Goal: Information Seeking & Learning: Learn about a topic

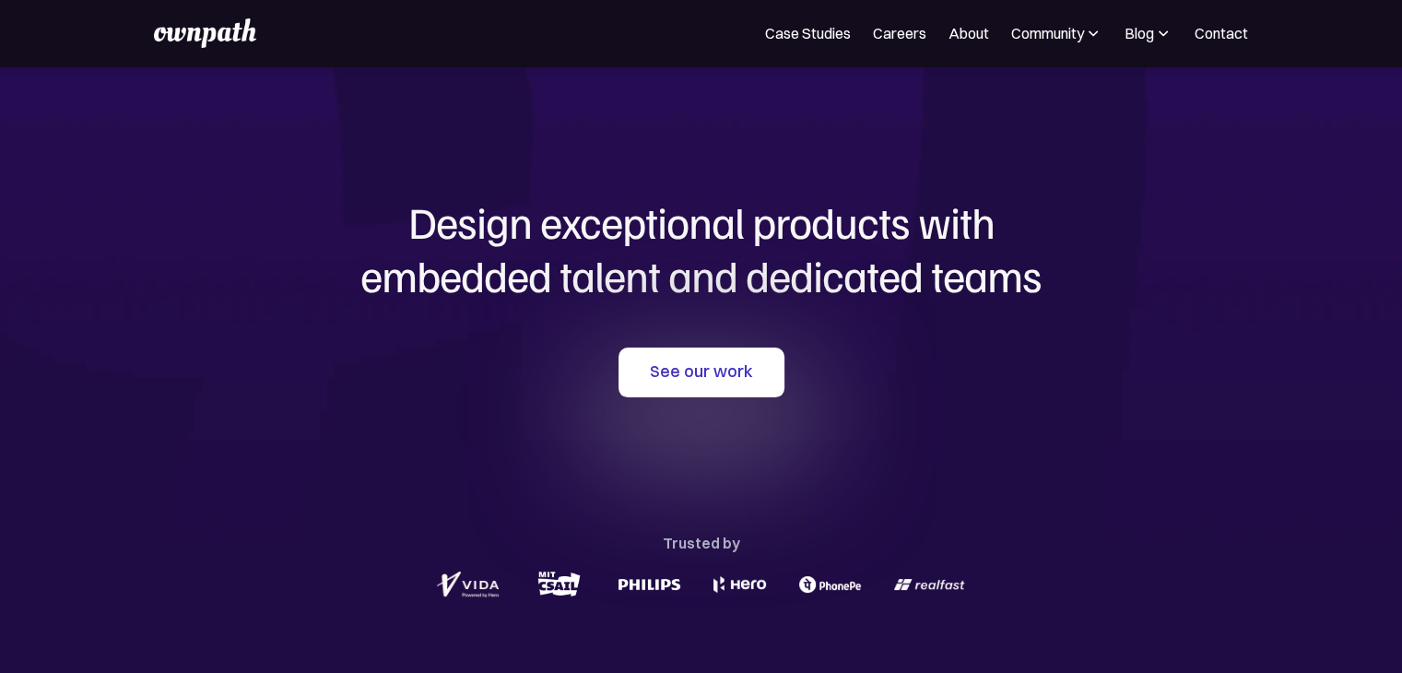
click at [1162, 35] on img at bounding box center [1163, 33] width 18 height 18
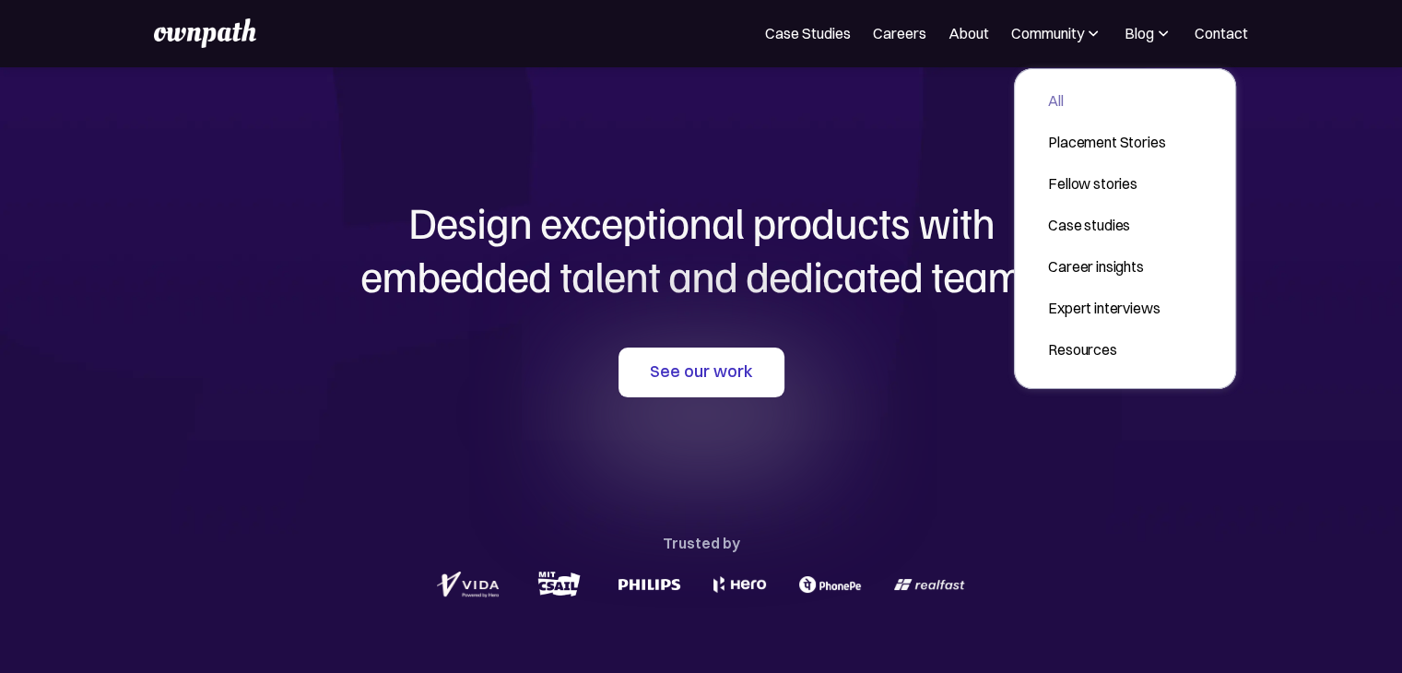
click at [1077, 98] on div "All" at bounding box center [1106, 100] width 117 height 22
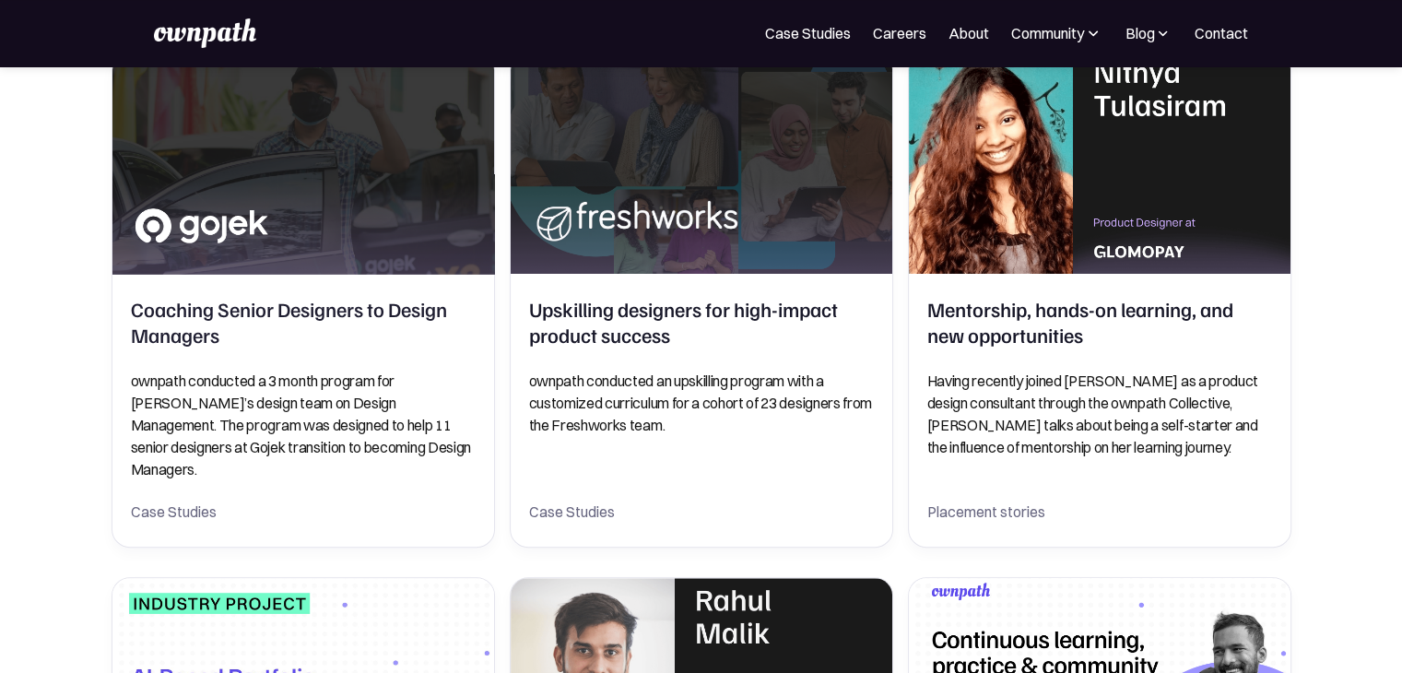
scroll to position [336, 0]
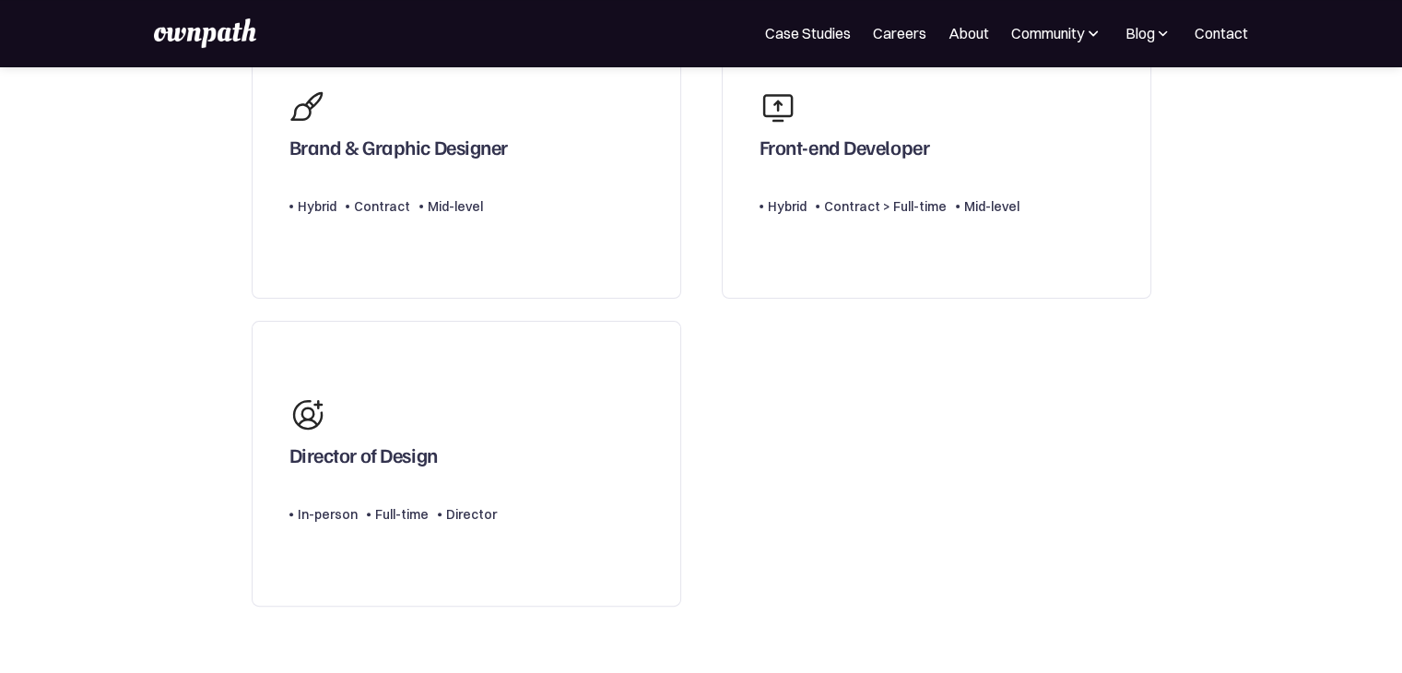
scroll to position [538, 0]
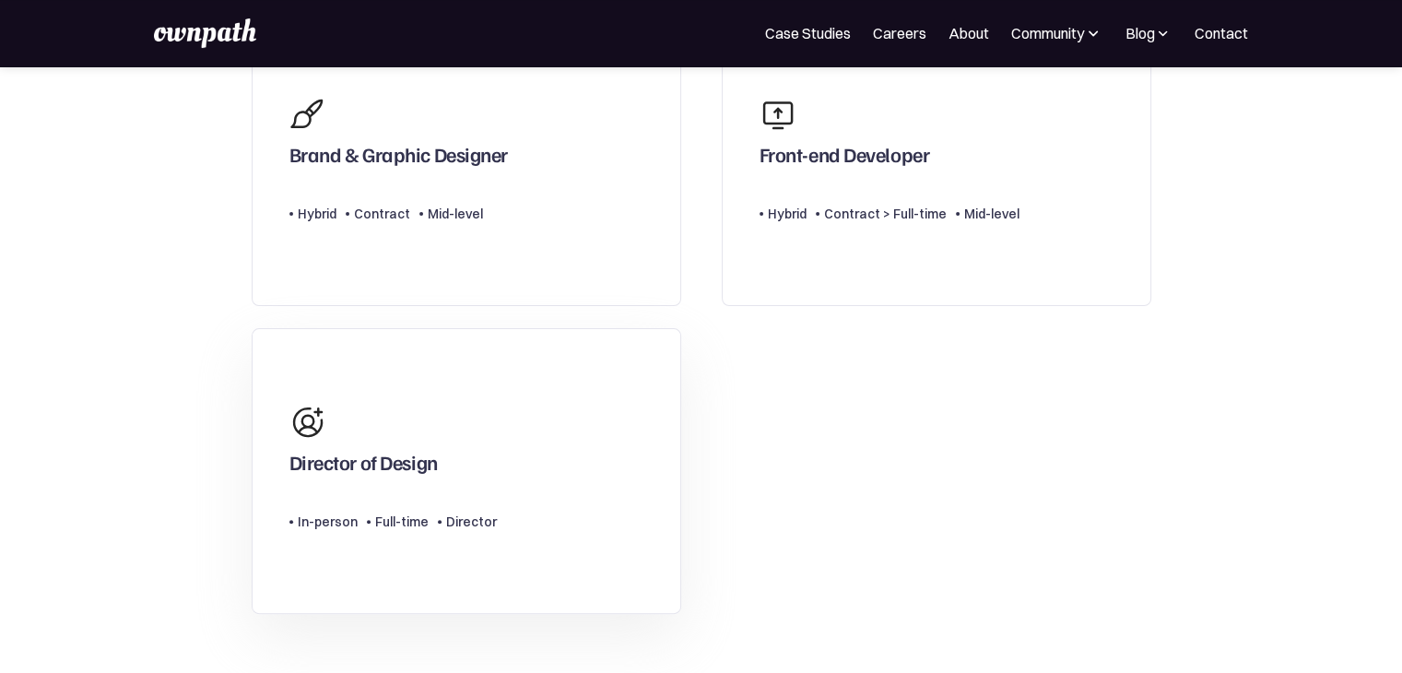
click at [444, 418] on div "Director of Design" at bounding box center [393, 439] width 207 height 89
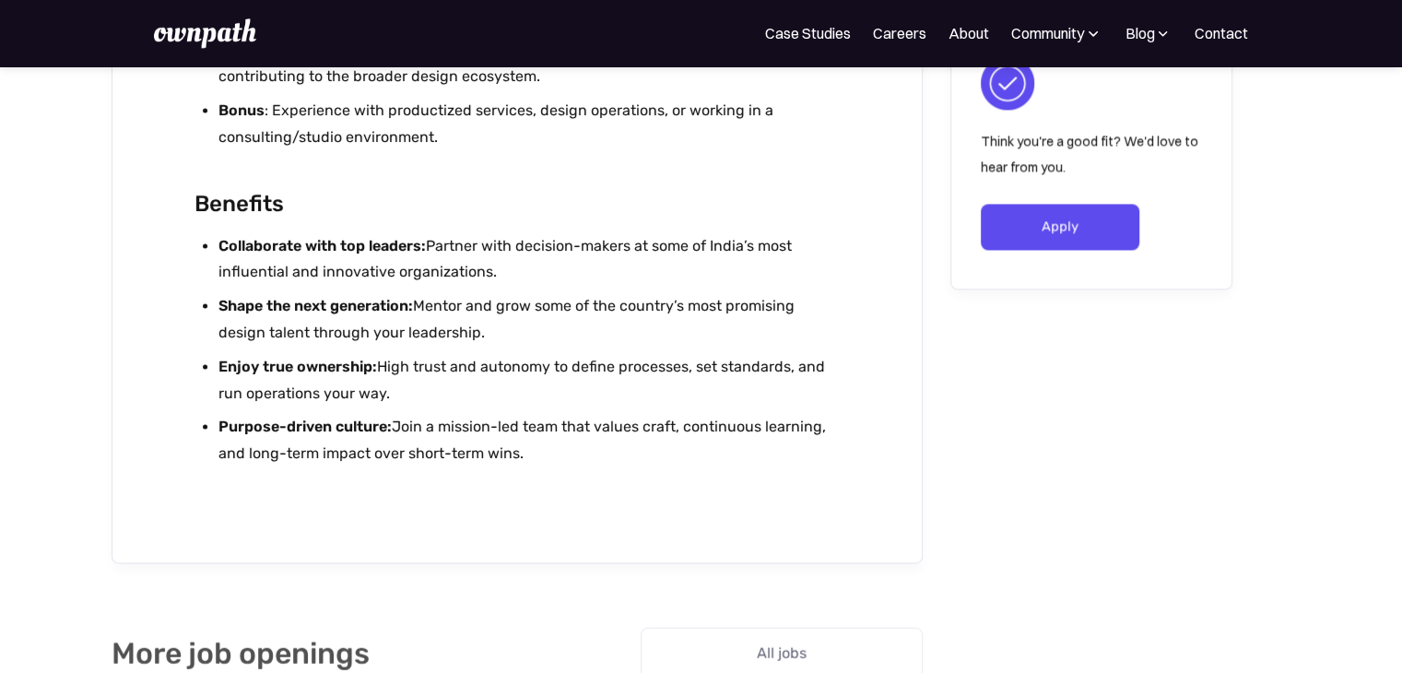
scroll to position [2622, 0]
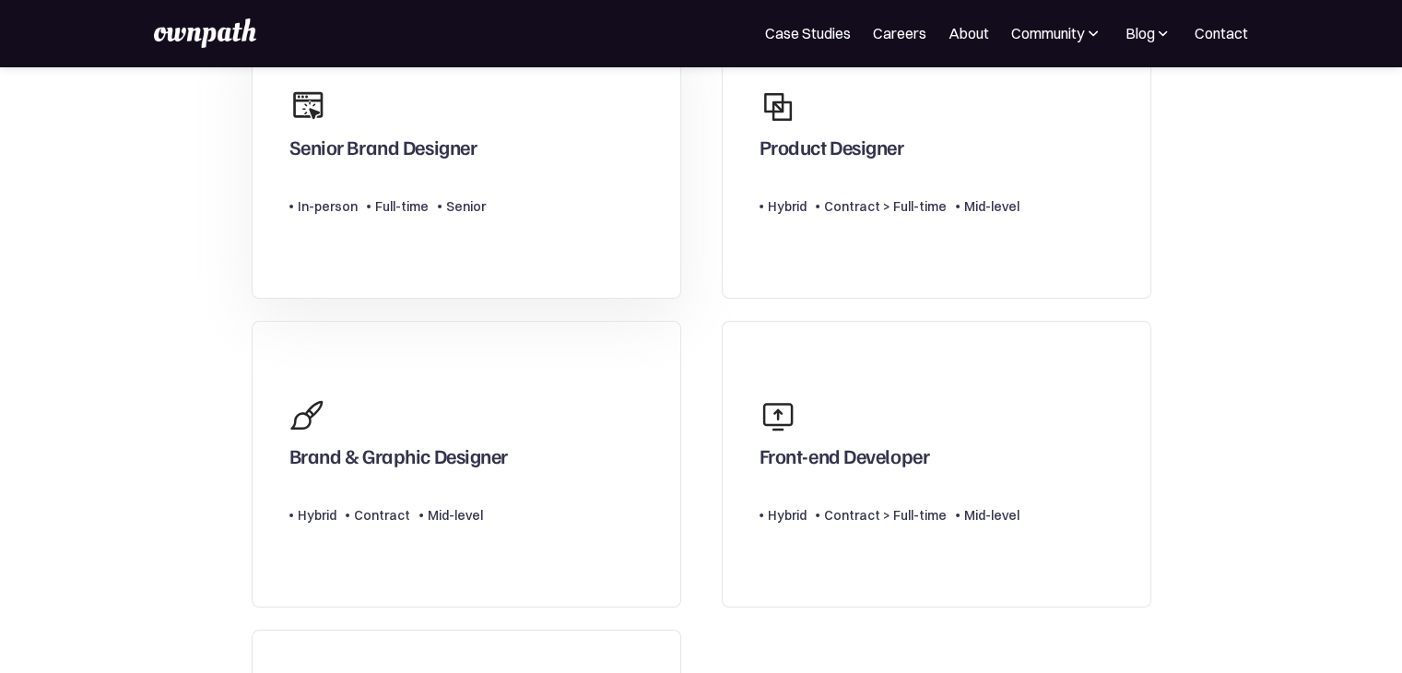
scroll to position [235, 0]
click at [588, 234] on link "Senior Brand Designer Type Level In-person Full-time Senior" at bounding box center [467, 156] width 430 height 287
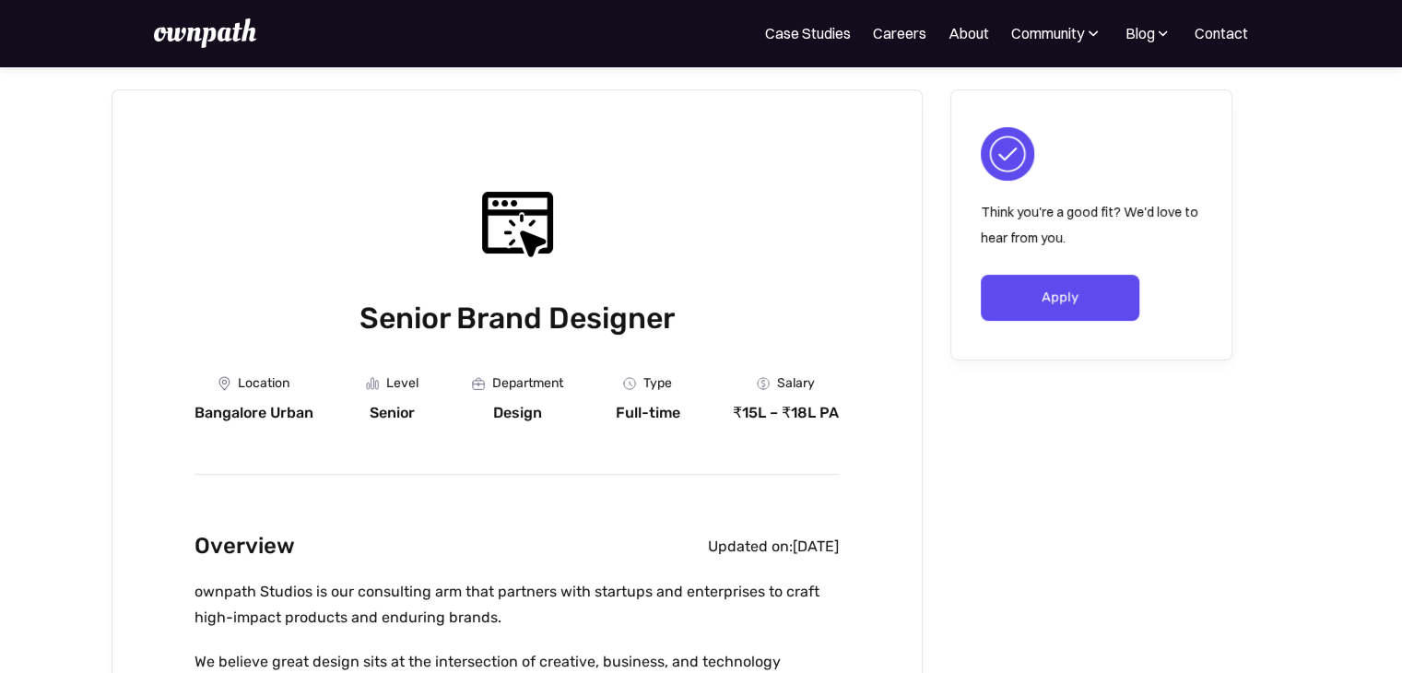
scroll to position [42, 0]
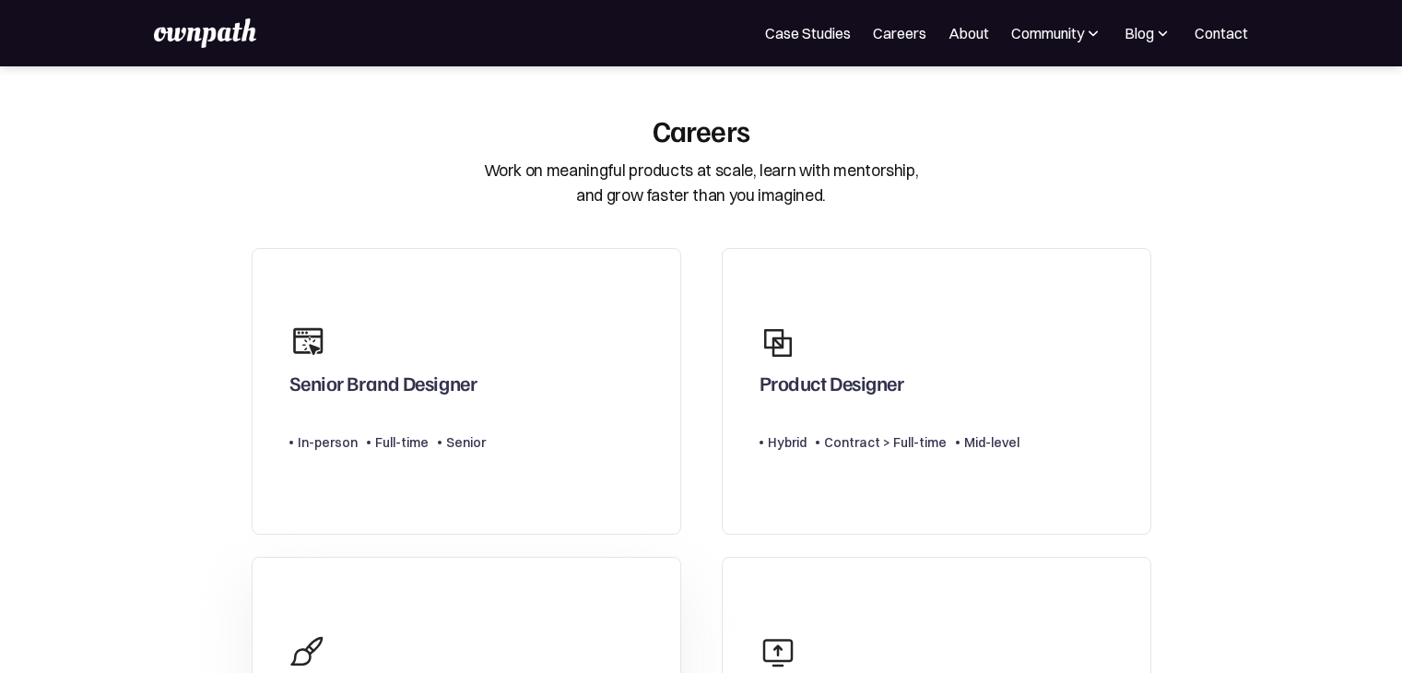
scroll to position [235, 0]
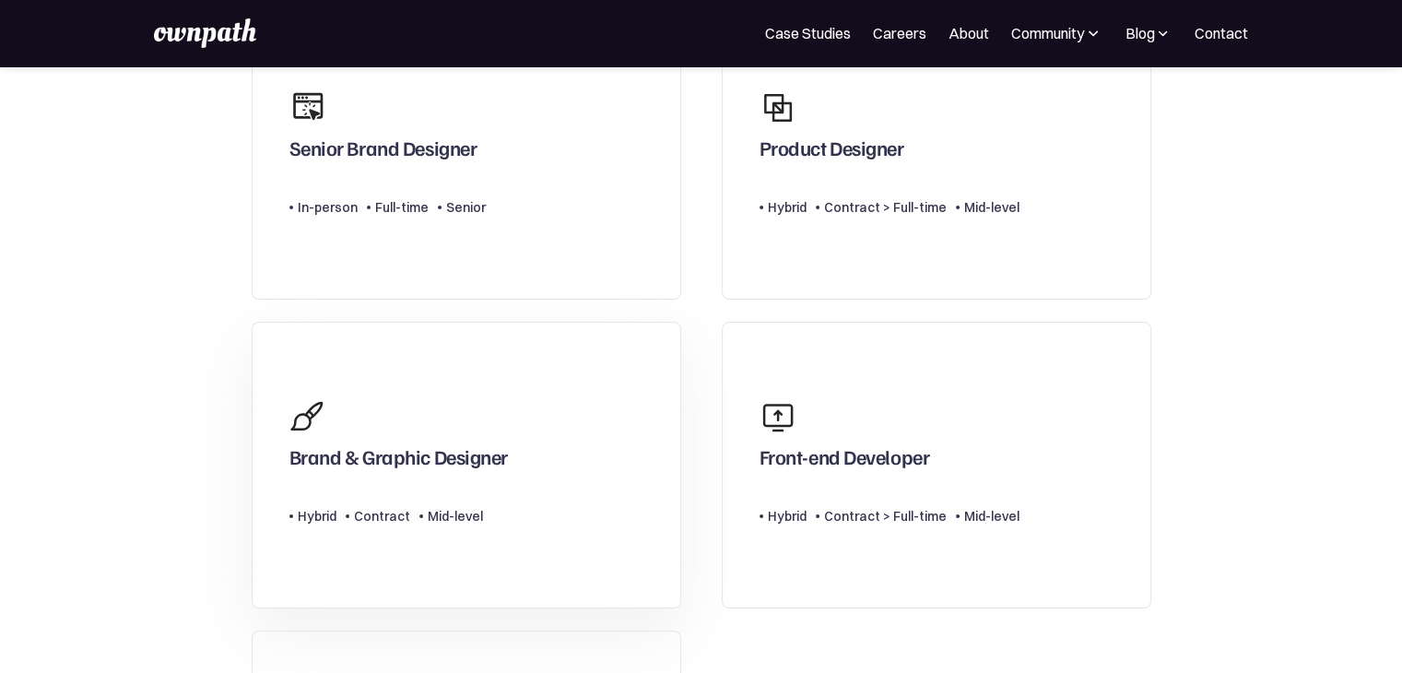
click at [351, 382] on link "Brand & Graphic Designer Type Level Hybrid Contract Mid-level" at bounding box center [467, 465] width 430 height 287
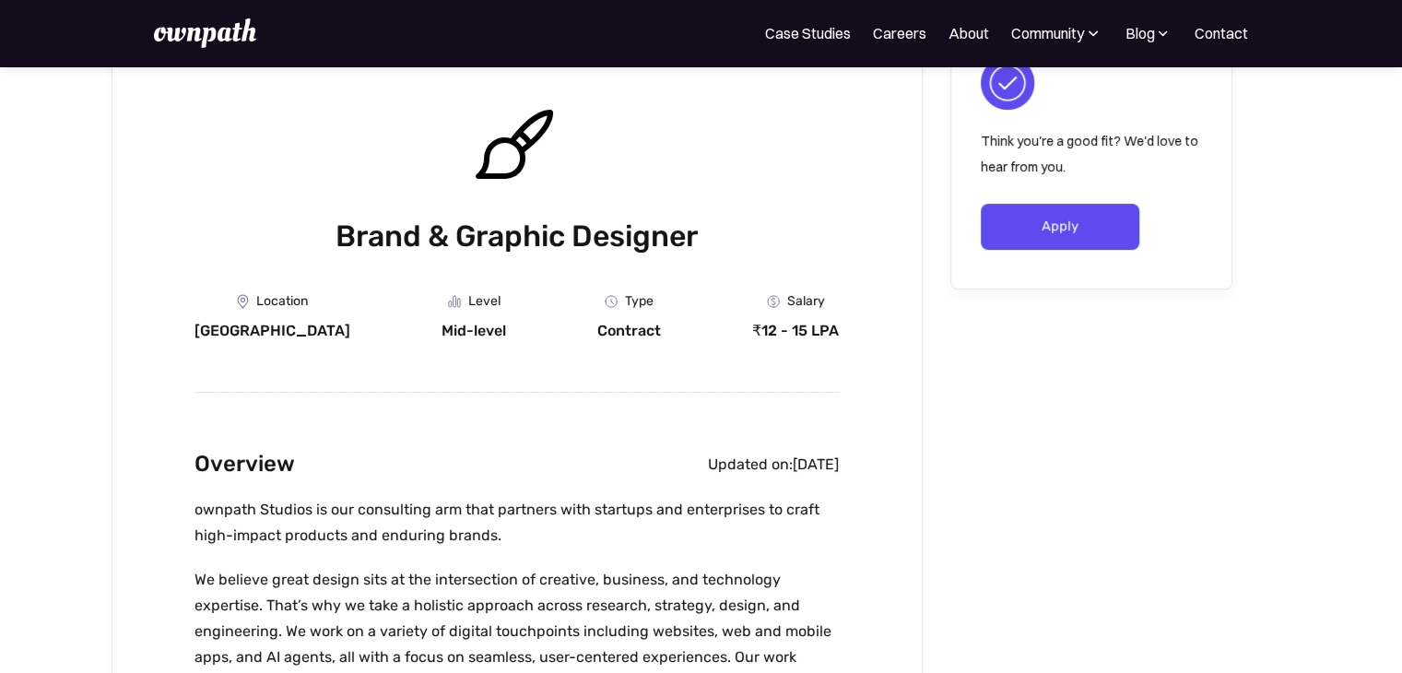
scroll to position [184, 0]
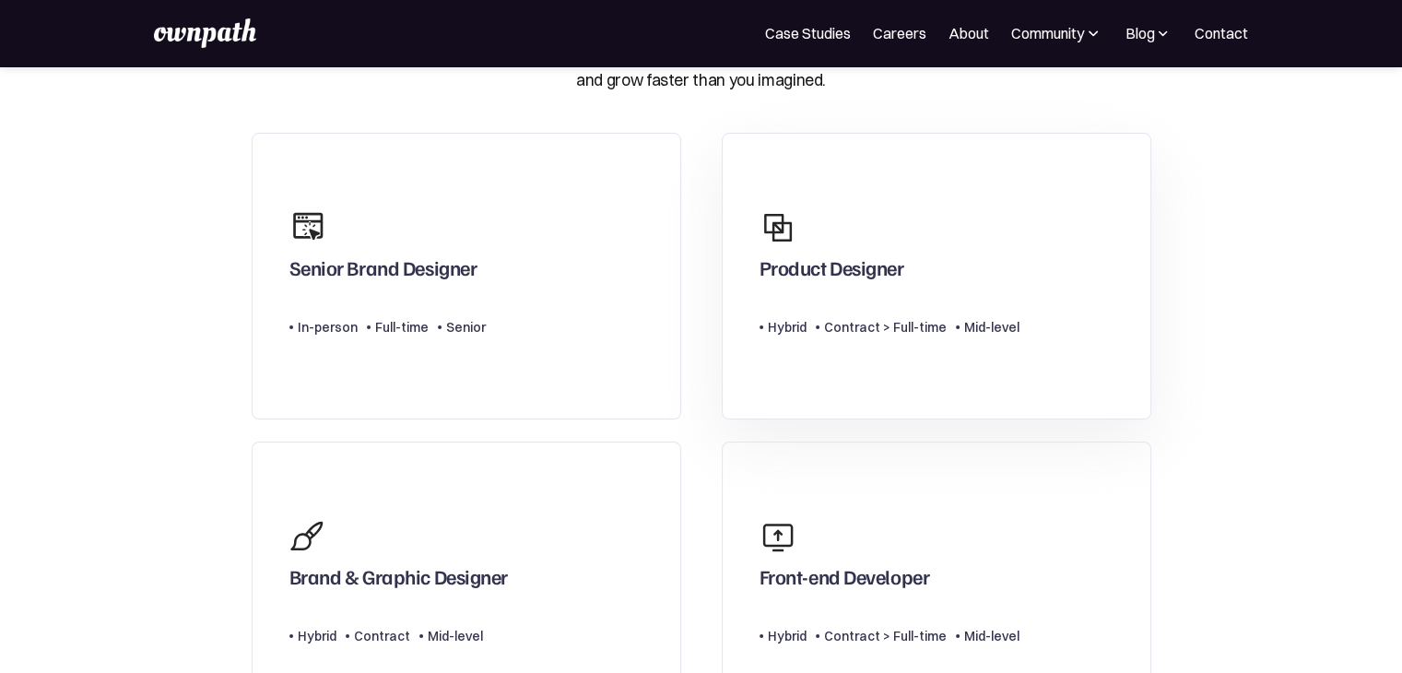
scroll to position [114, 0]
click at [932, 254] on div "Product Designer" at bounding box center [890, 245] width 260 height 89
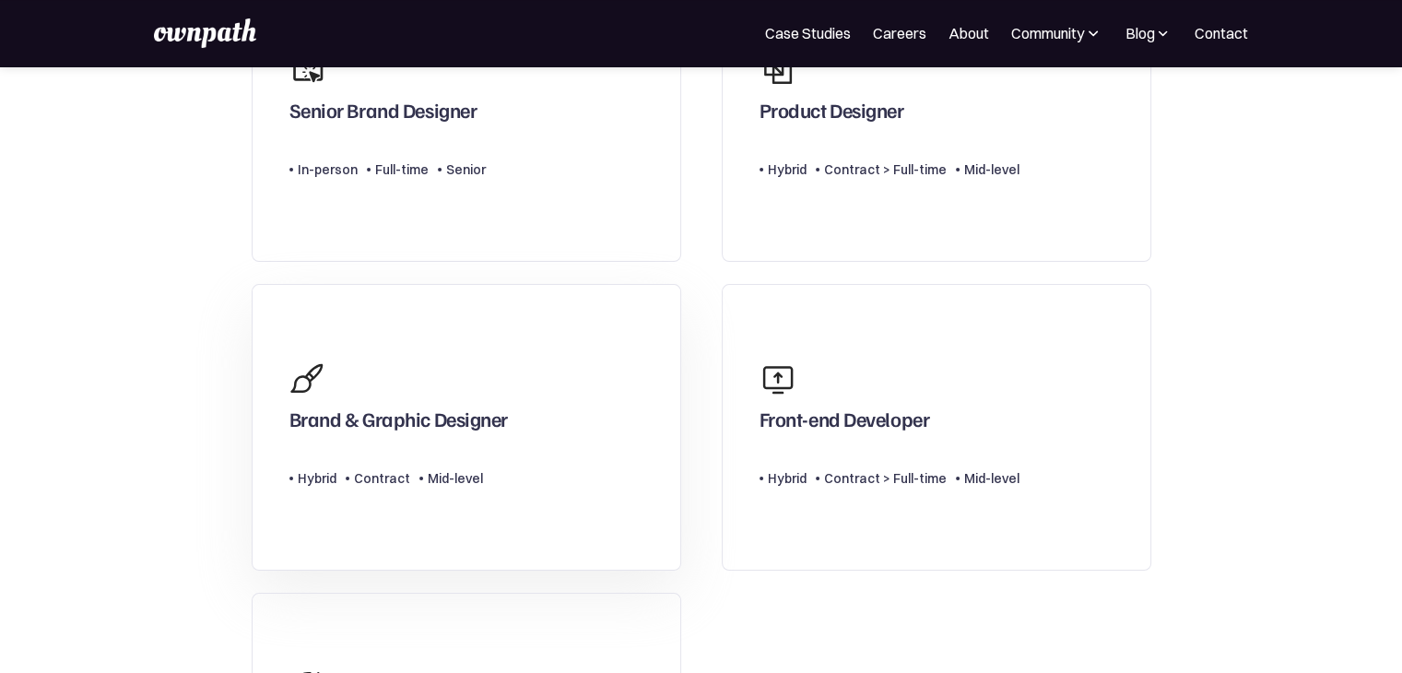
scroll to position [272, 0]
click at [349, 455] on div "Type Level Hybrid Contract Mid-level" at bounding box center [399, 472] width 219 height 37
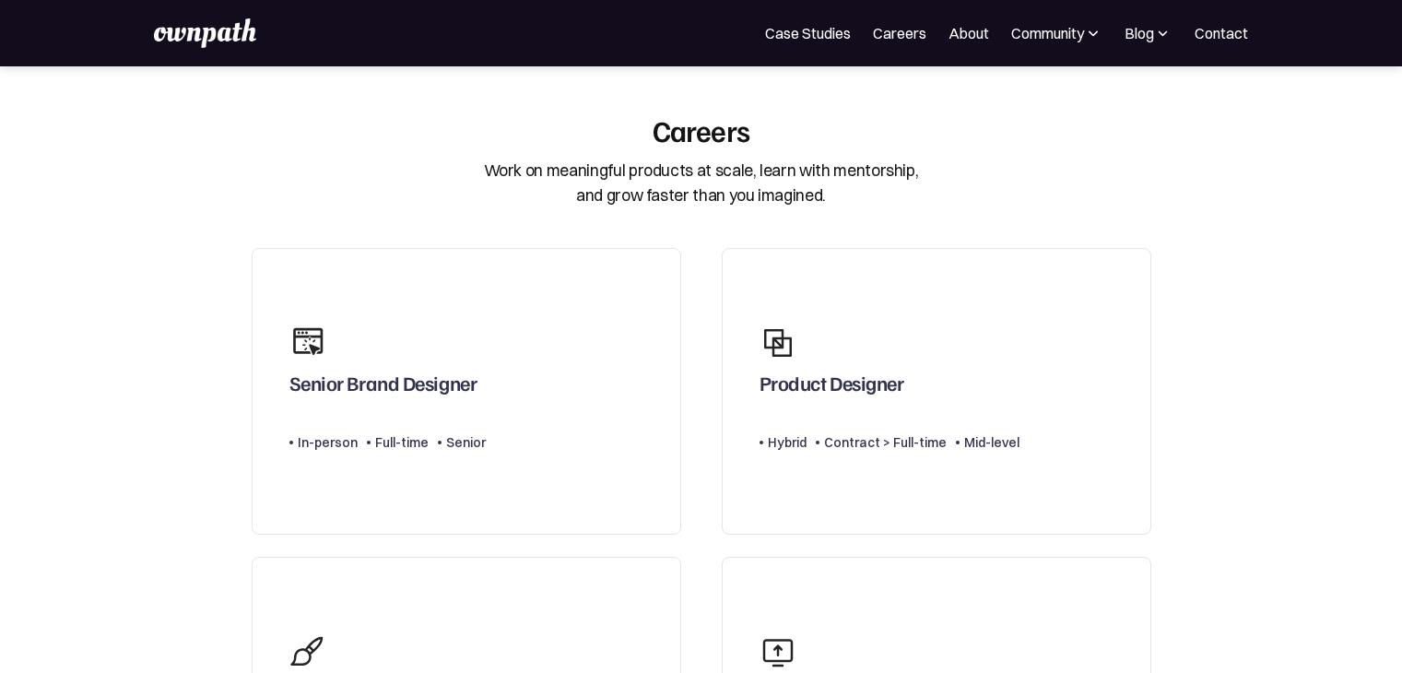
scroll to position [272, 0]
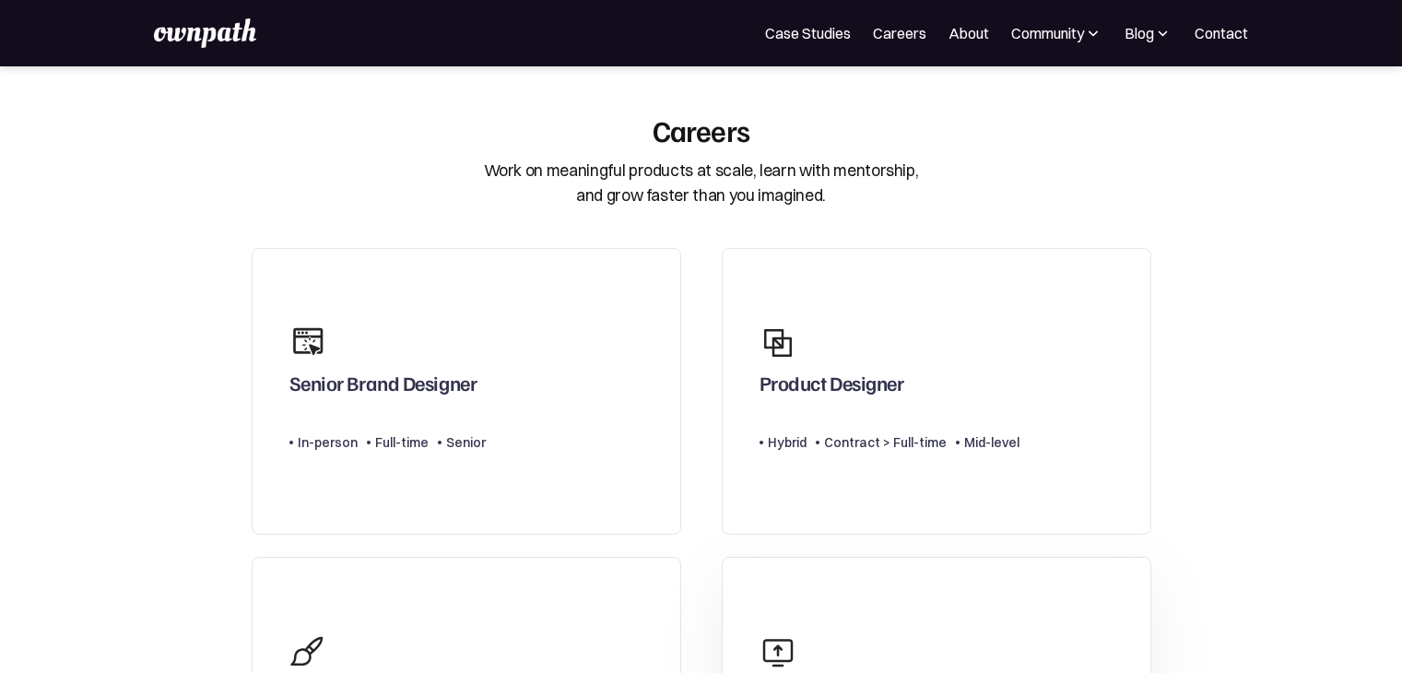
scroll to position [272, 0]
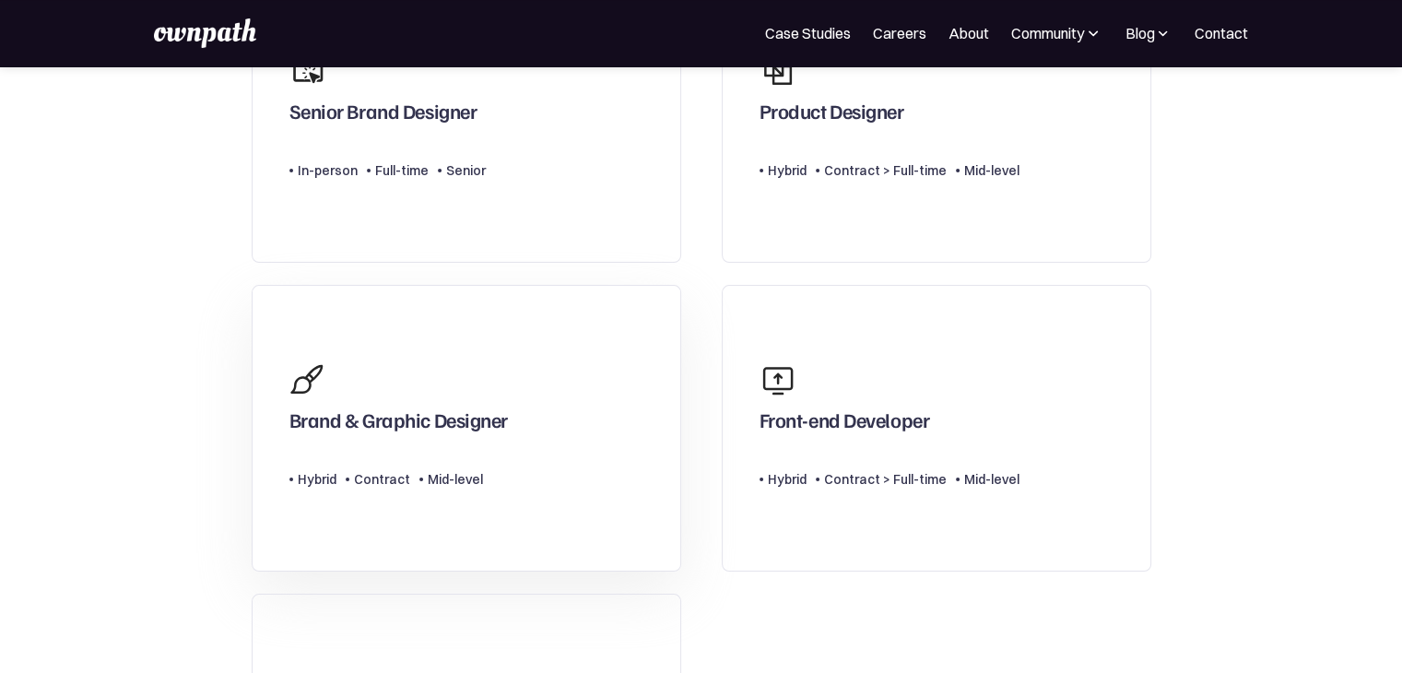
click at [484, 373] on div "Brand & Graphic Designer" at bounding box center [399, 396] width 219 height 89
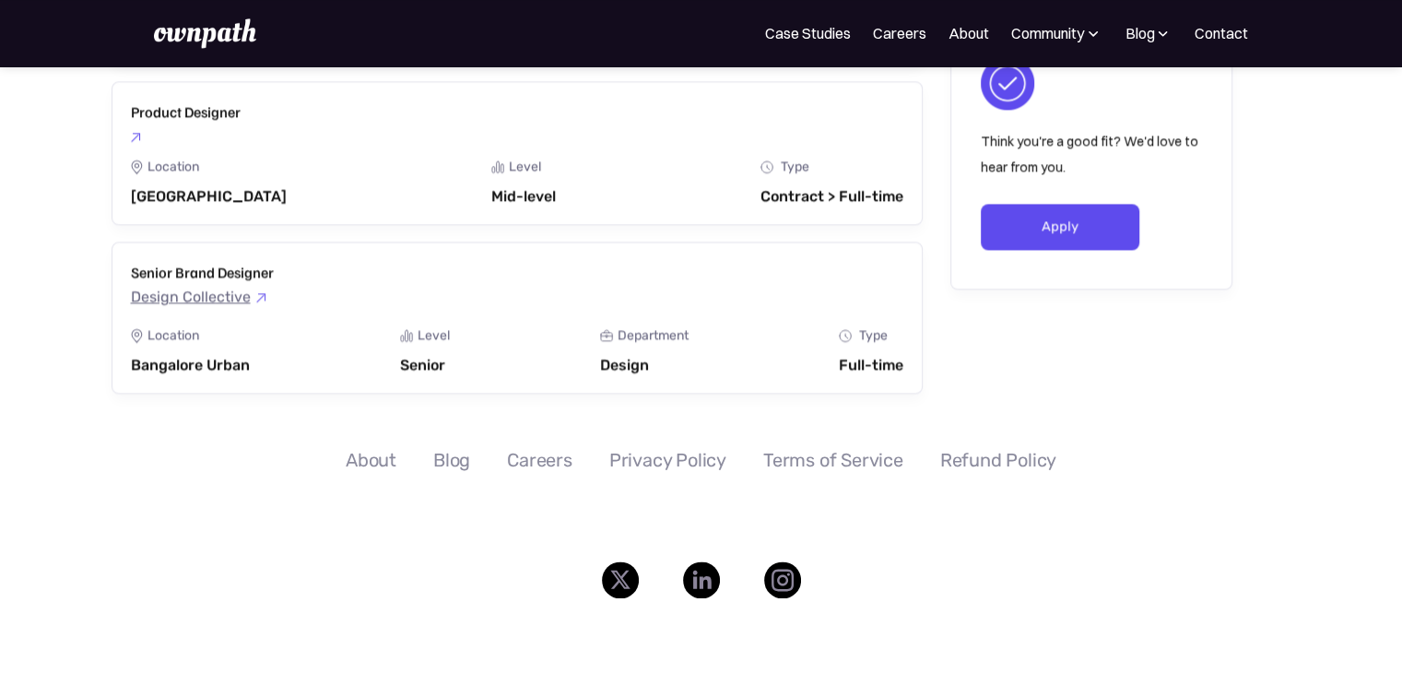
scroll to position [2980, 0]
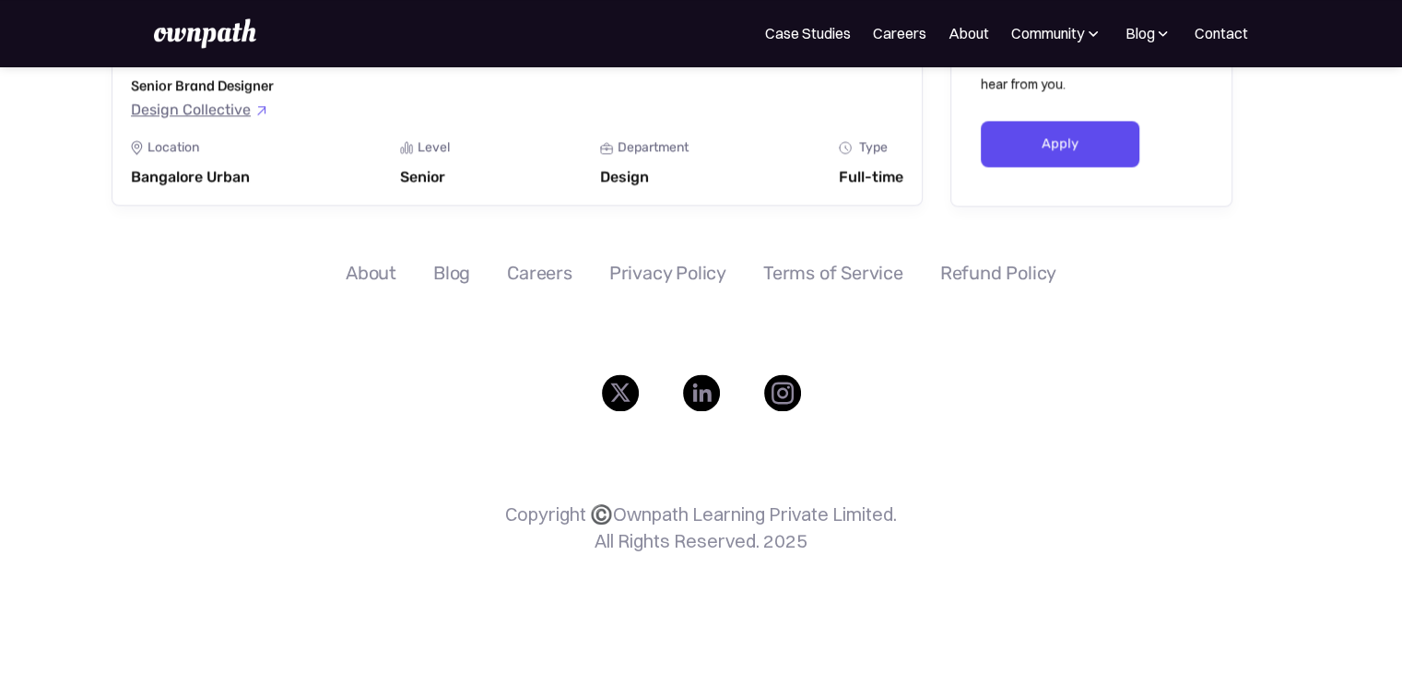
click at [709, 374] on img at bounding box center [701, 392] width 37 height 37
